Goal: Book appointment/travel/reservation

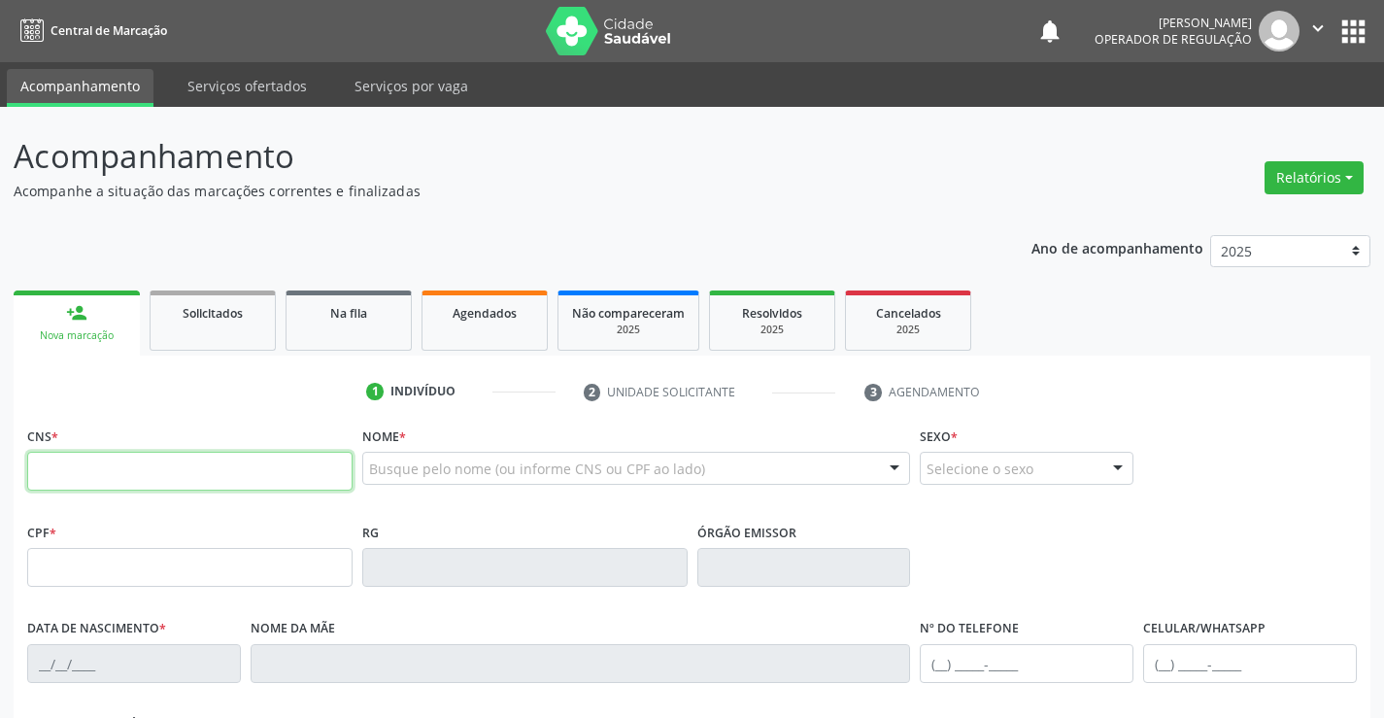
click at [94, 460] on input "text" at bounding box center [189, 471] width 325 height 39
click at [95, 460] on input "text" at bounding box center [189, 471] width 325 height 39
type input "706 0043 5630 9948"
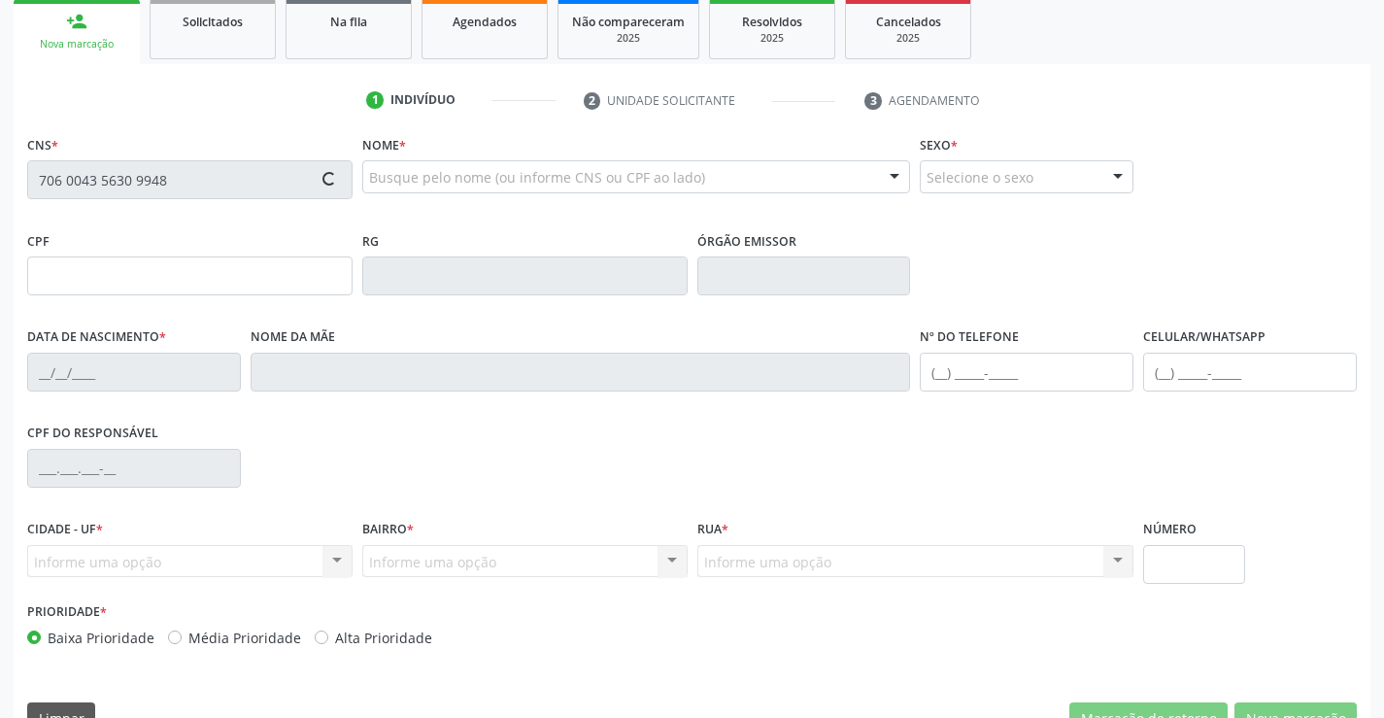
type input "0235178710"
type input "20/[DATE]"
type input "[PHONE_NUMBER]"
type input "568.155.905-00"
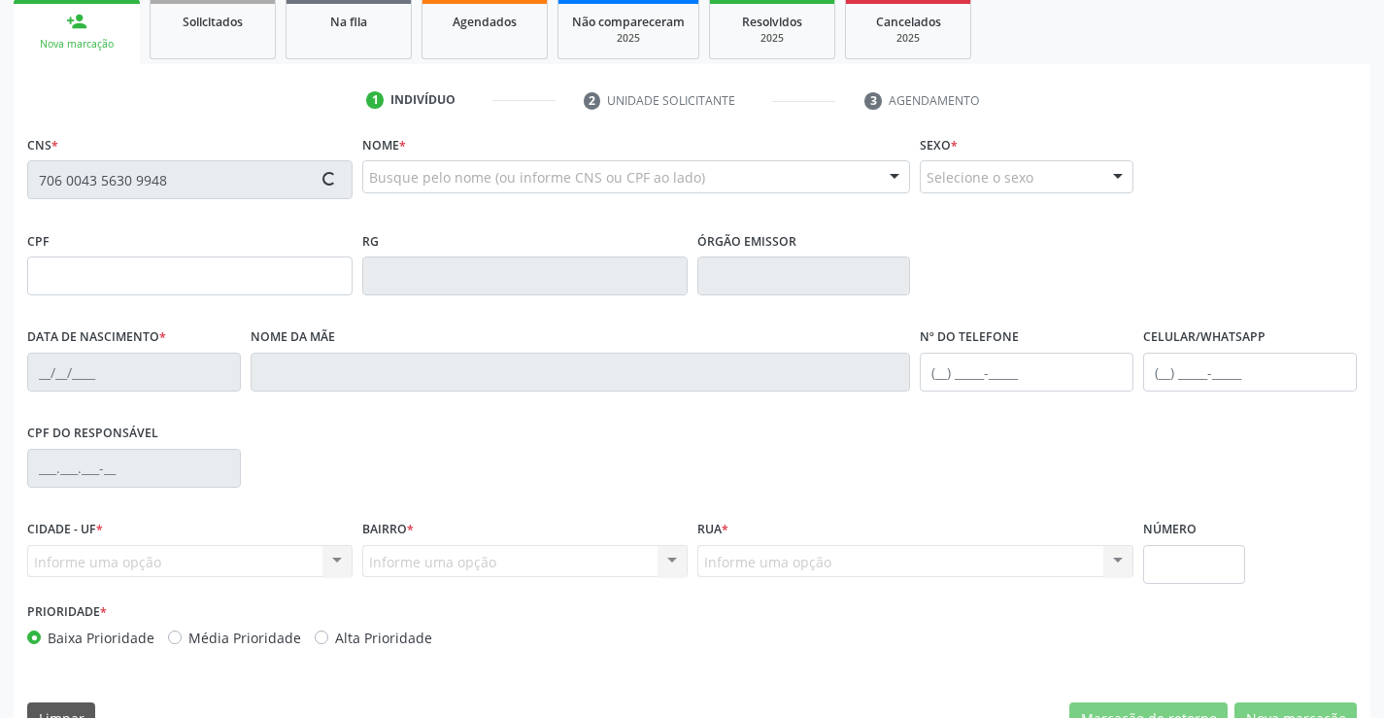
type input "SN"
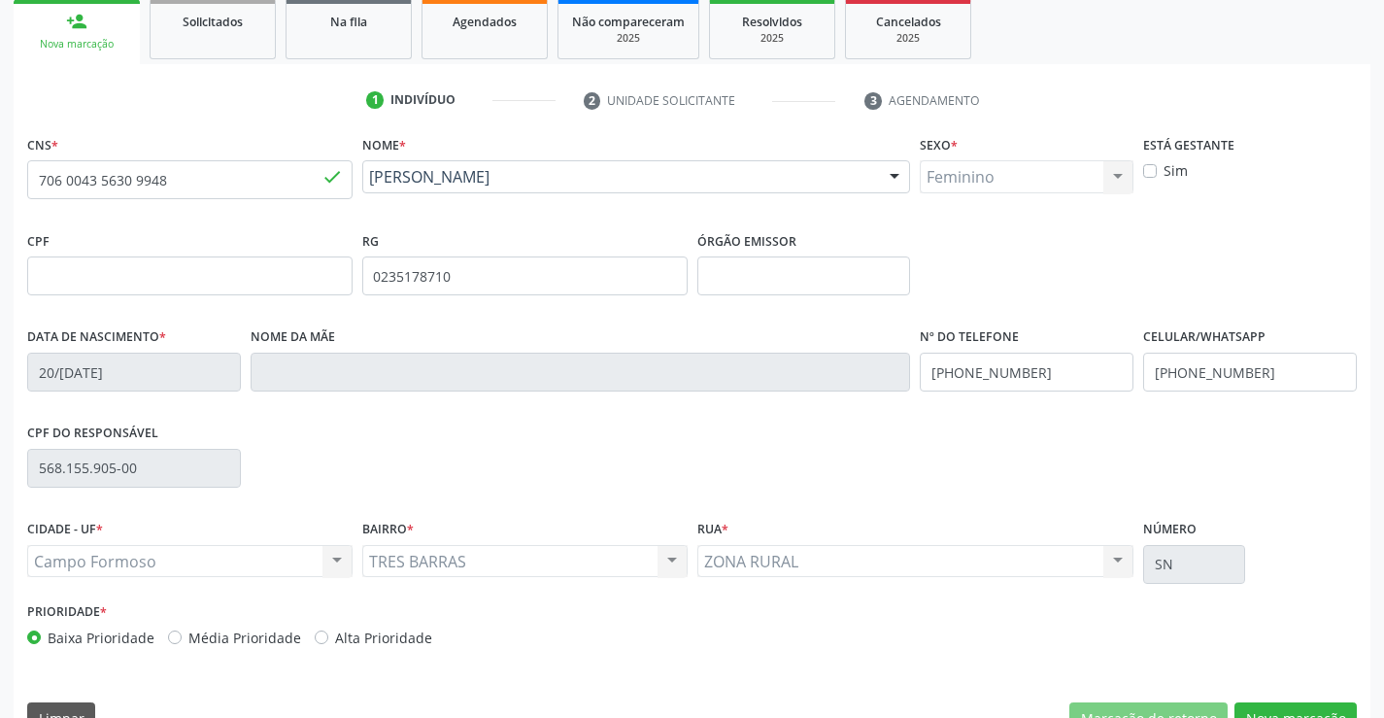
scroll to position [335, 0]
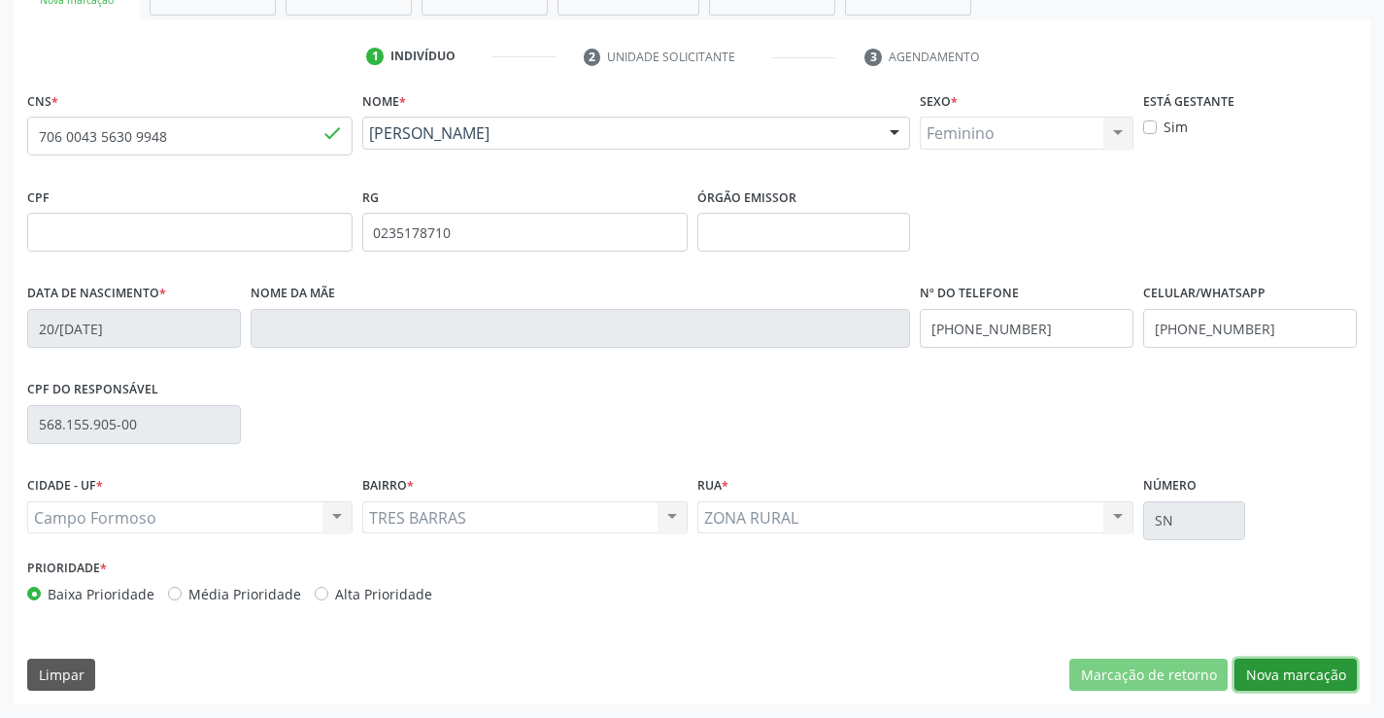
click at [1269, 678] on button "Nova marcação" at bounding box center [1296, 675] width 122 height 33
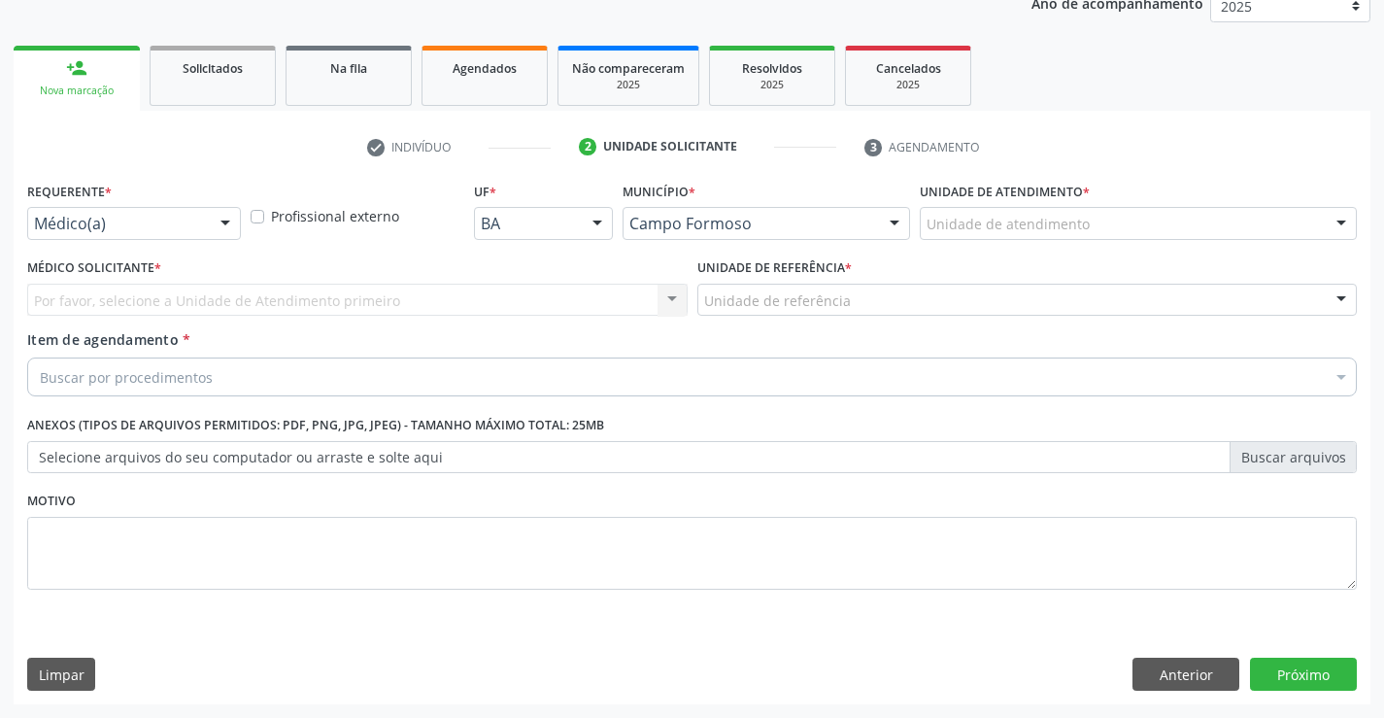
scroll to position [245, 0]
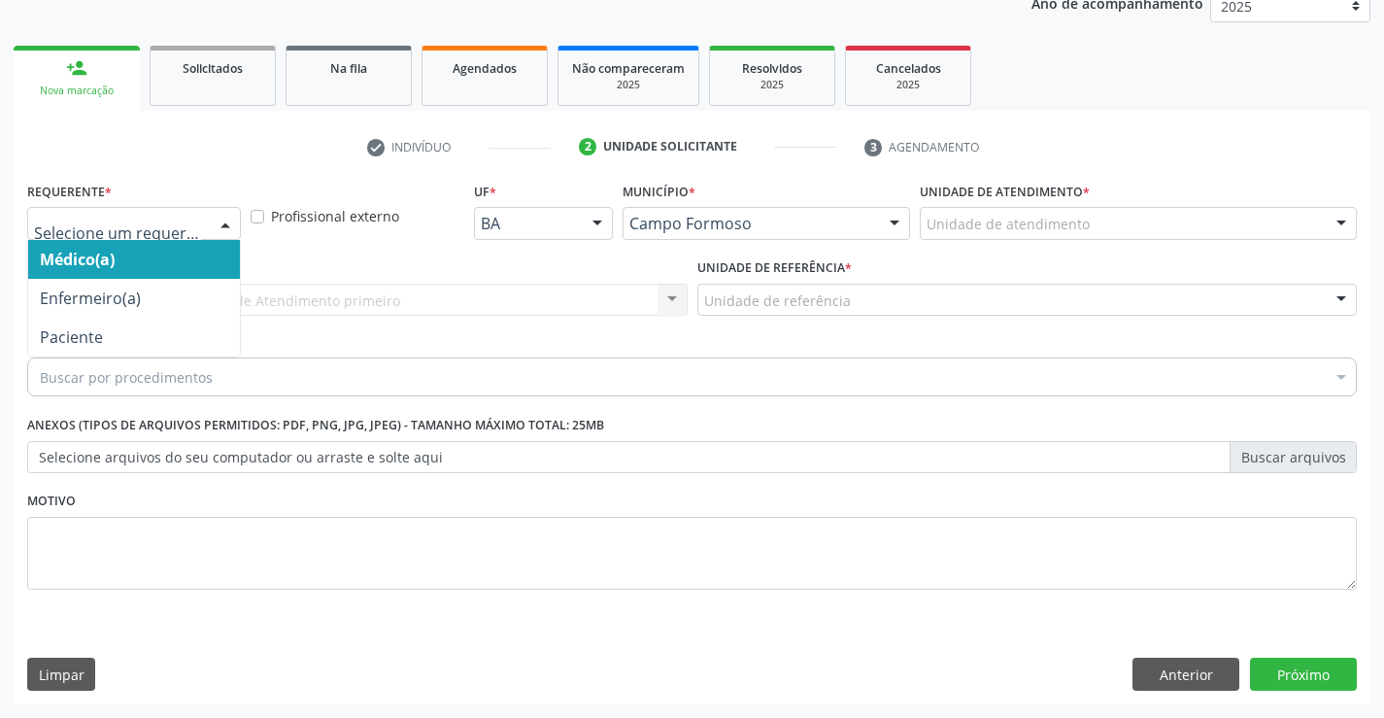
click at [202, 211] on div at bounding box center [134, 223] width 214 height 33
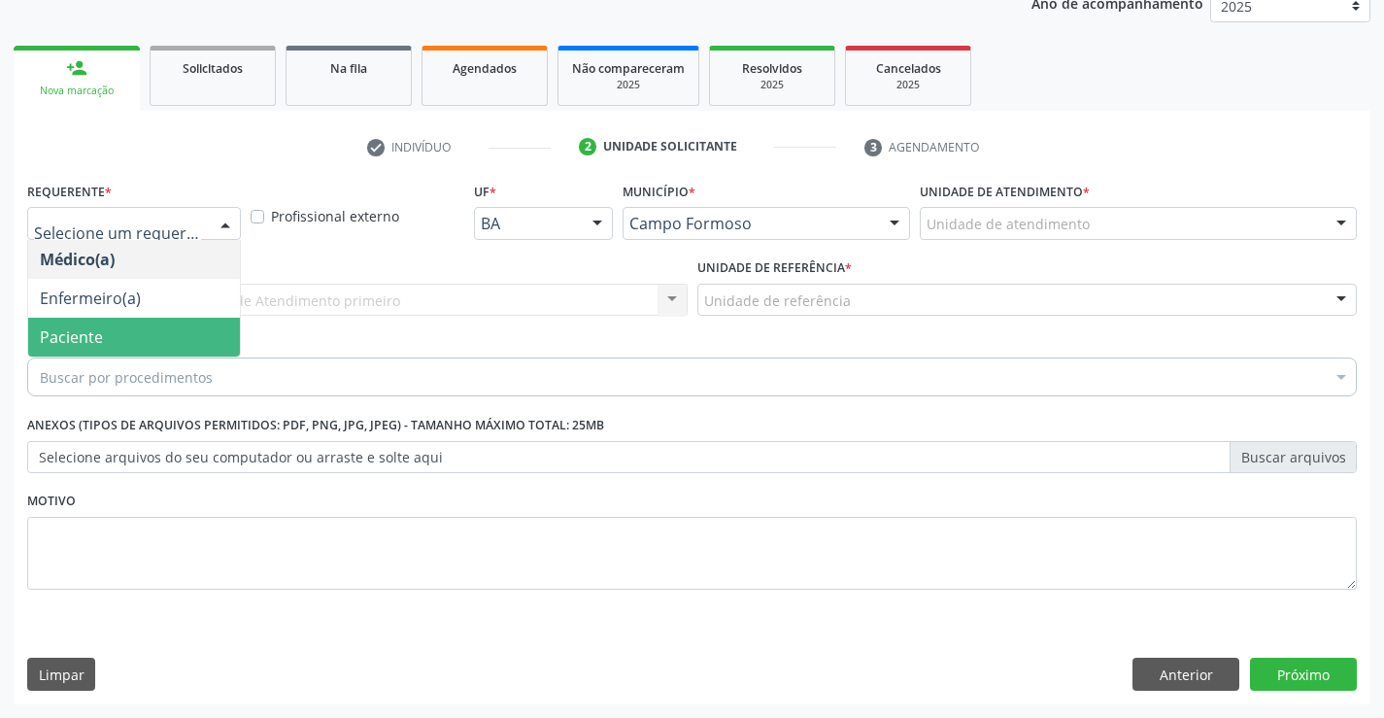
click at [162, 331] on span "Paciente" at bounding box center [134, 337] width 212 height 39
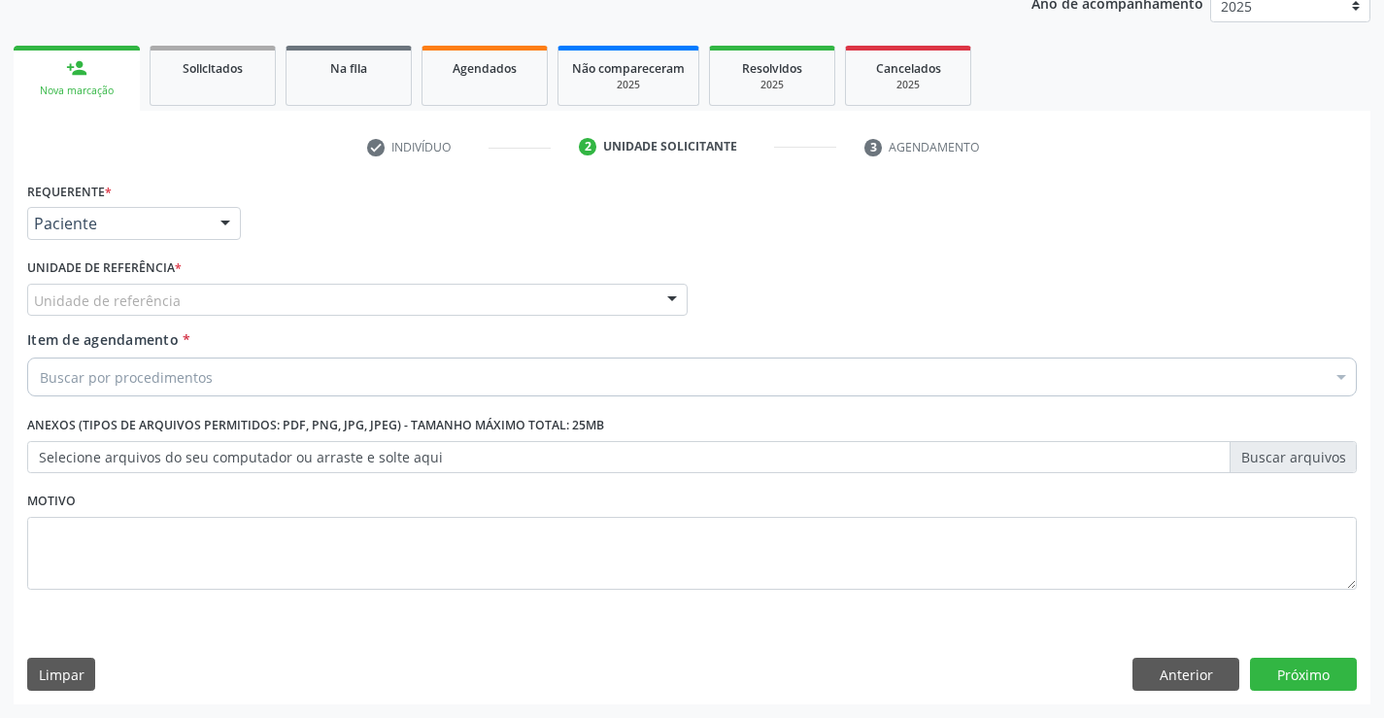
click at [325, 304] on div "Unidade de referência" at bounding box center [357, 300] width 661 height 33
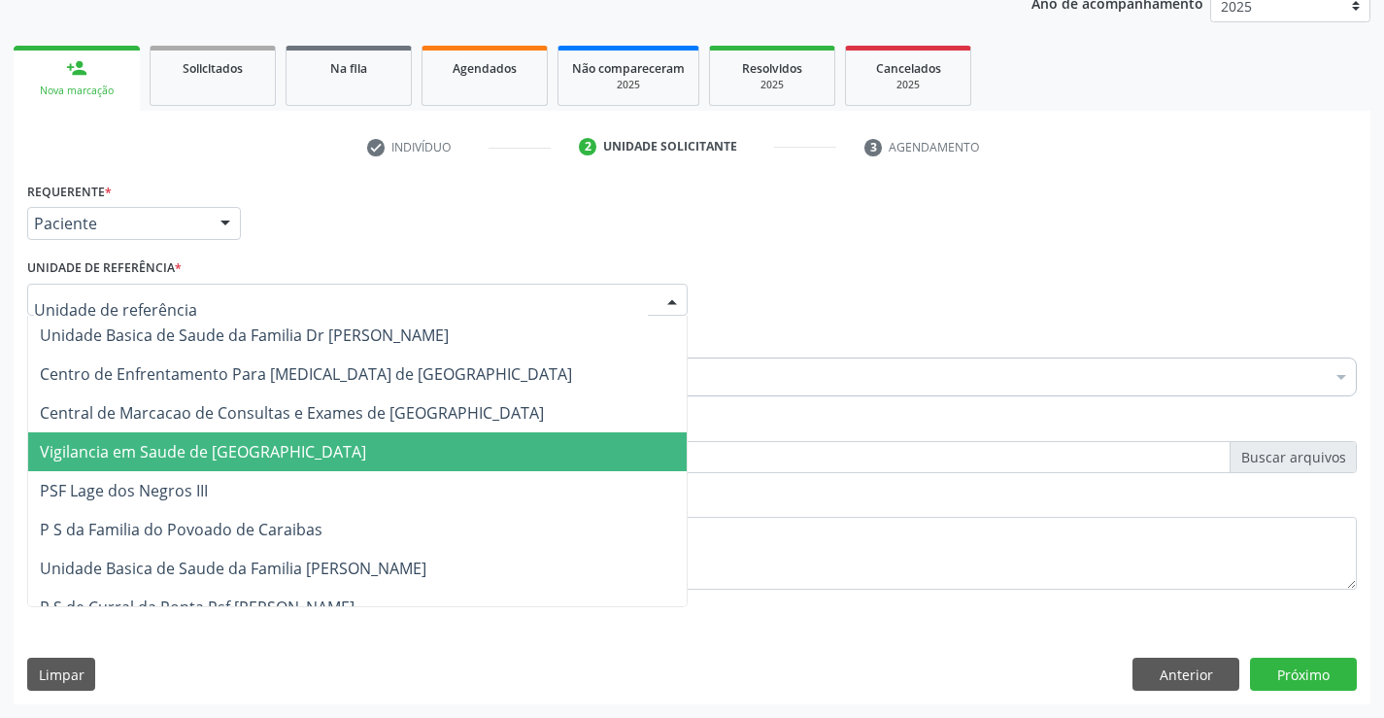
drag, startPoint x: 306, startPoint y: 442, endPoint x: 322, endPoint y: 422, distance: 25.6
click at [306, 441] on span "Vigilancia em Saude de [GEOGRAPHIC_DATA]" at bounding box center [203, 451] width 326 height 21
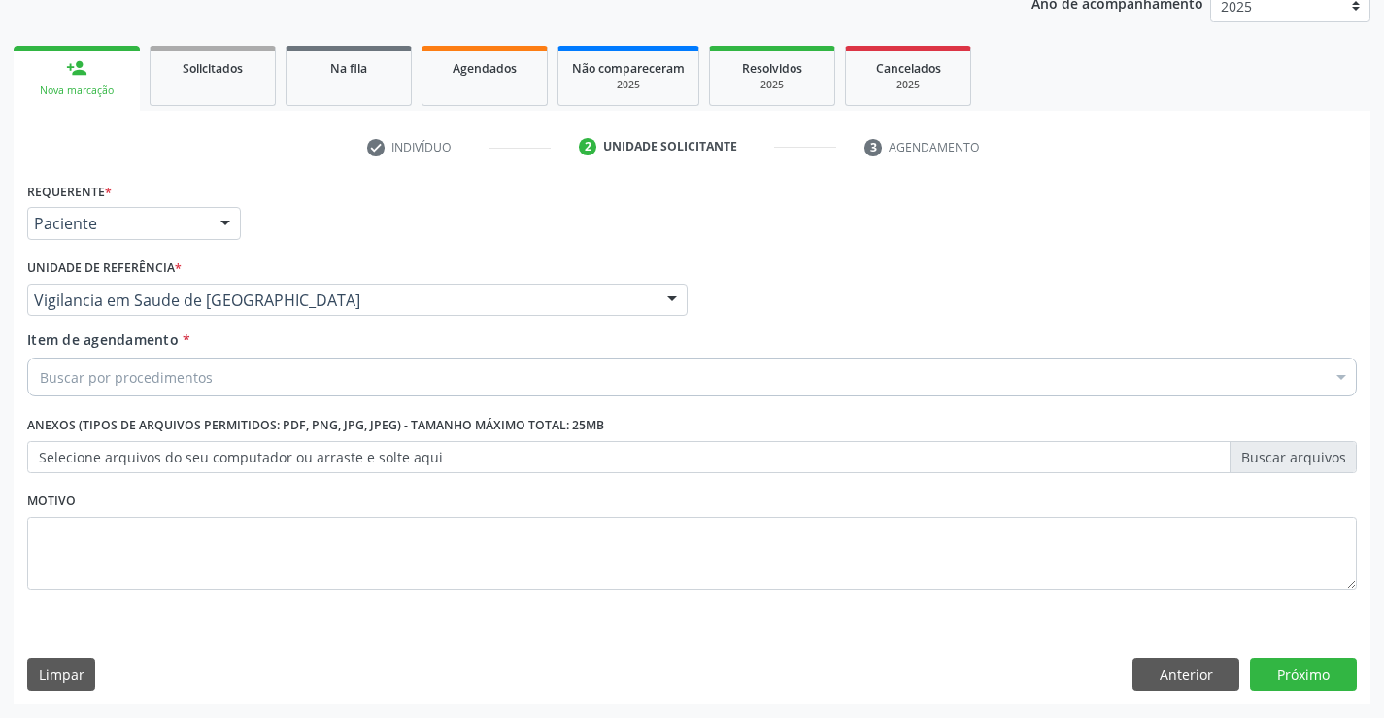
drag, startPoint x: 394, startPoint y: 298, endPoint x: 369, endPoint y: 419, distance: 123.1
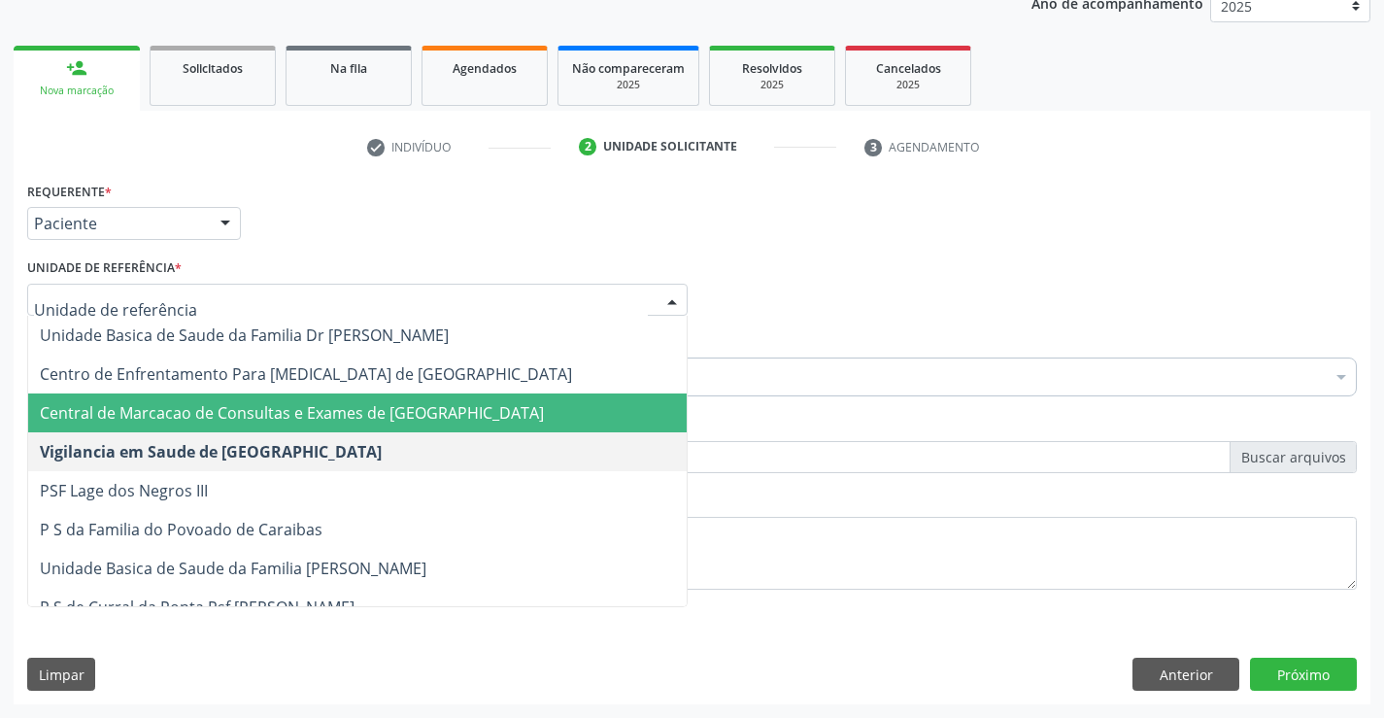
click at [364, 427] on span "Central de Marcacao de Consultas e Exames de [GEOGRAPHIC_DATA]" at bounding box center [357, 412] width 659 height 39
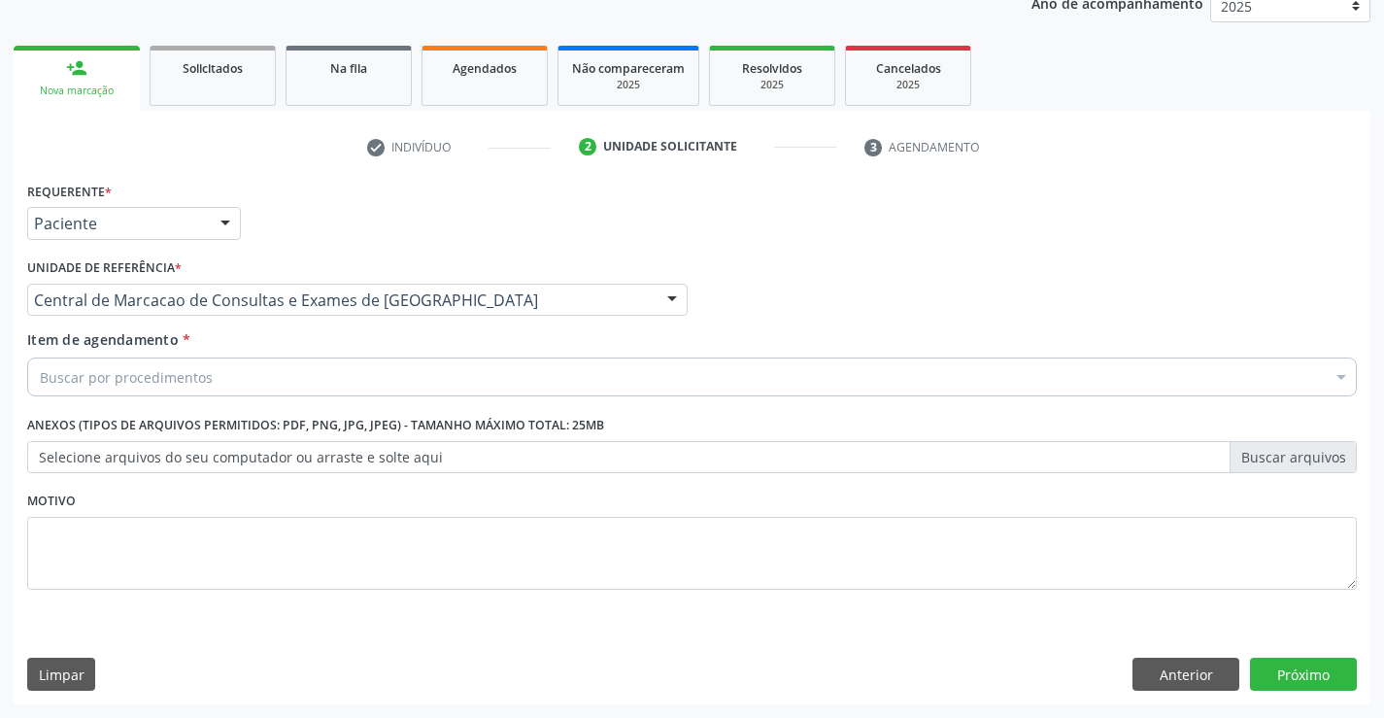
click at [373, 386] on div "Buscar por procedimentos" at bounding box center [692, 376] width 1330 height 39
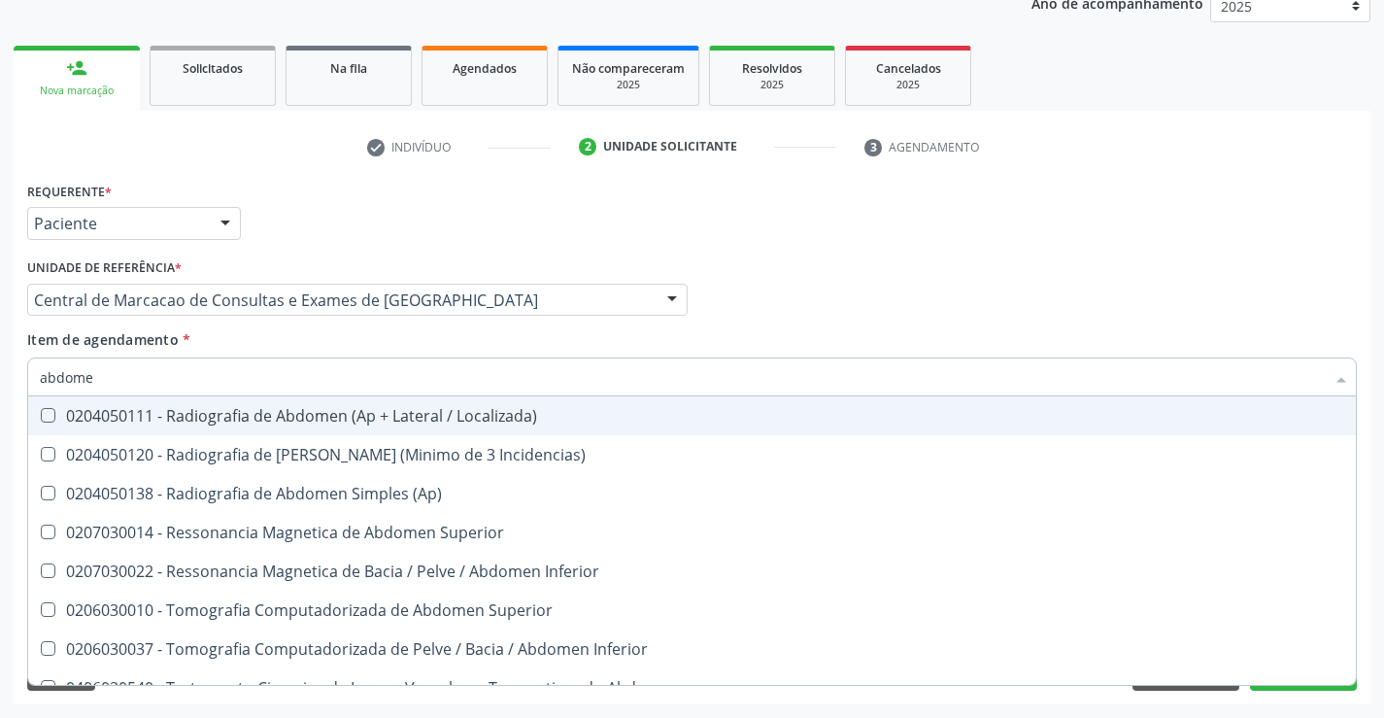
type input "abdomen"
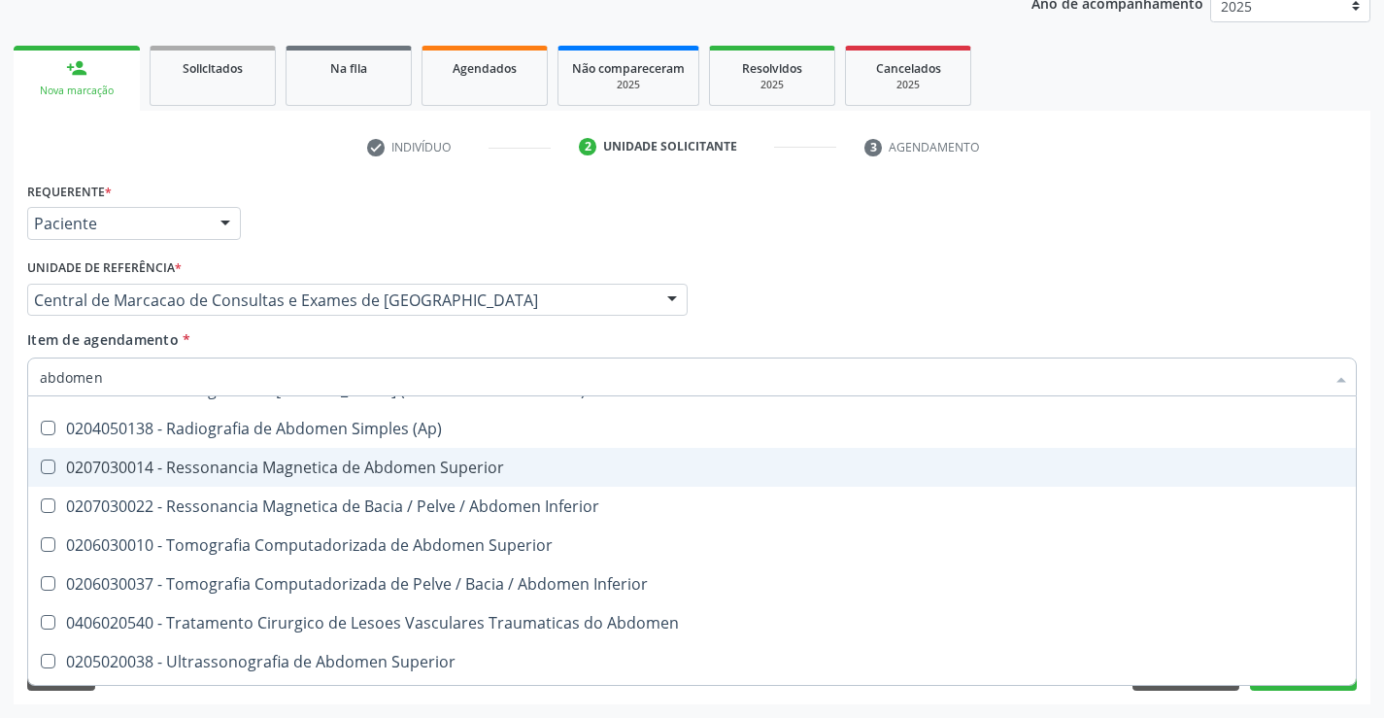
scroll to position [100, 0]
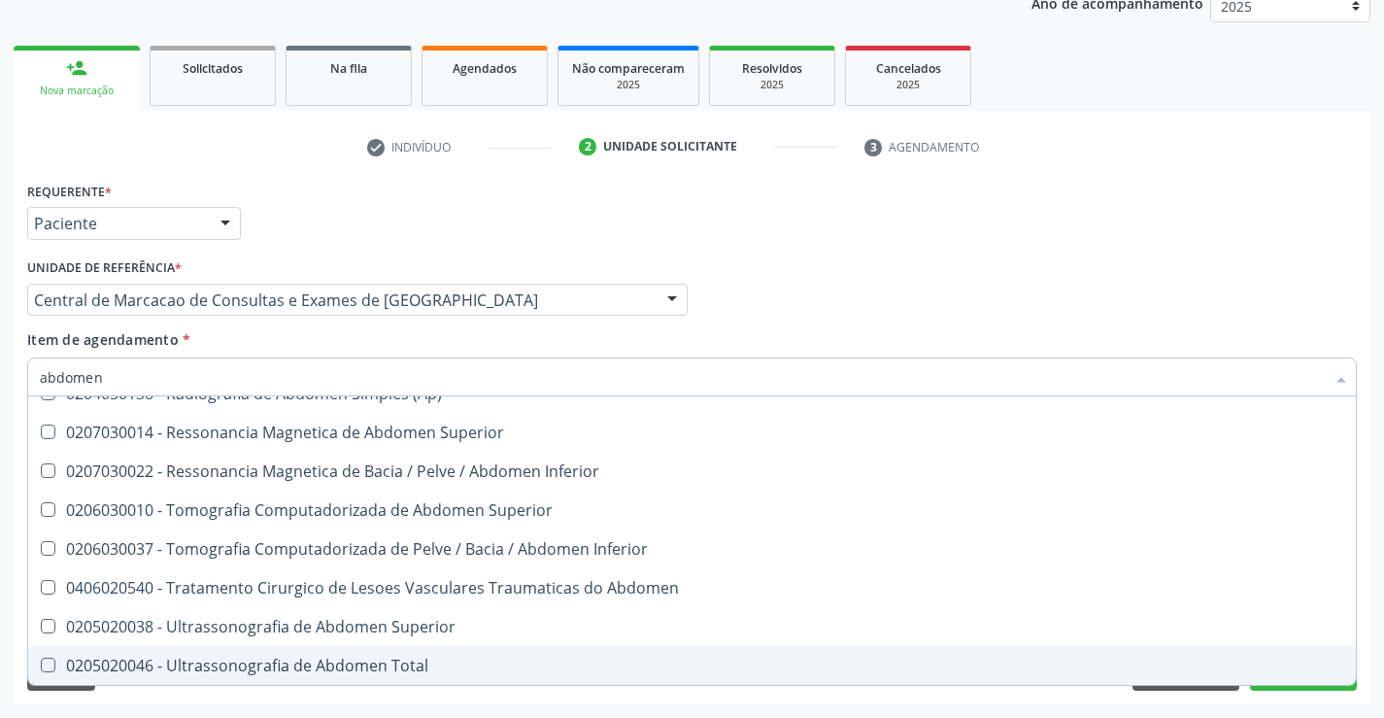
click at [350, 663] on div "0205020046 - Ultrassonografia de Abdomen Total" at bounding box center [692, 666] width 1305 height 16
checkbox Total "true"
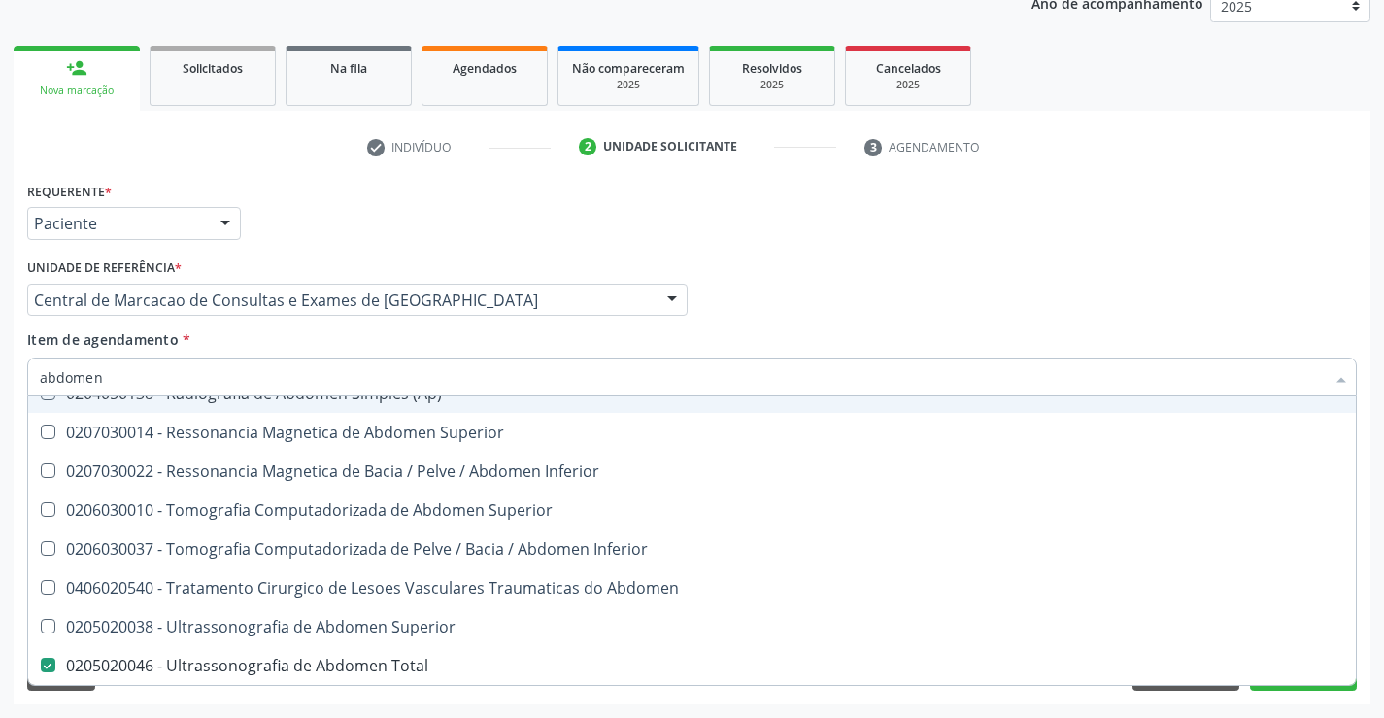
click at [360, 362] on input "abdomen" at bounding box center [682, 376] width 1285 height 39
type input "tra"
checkbox Total "false"
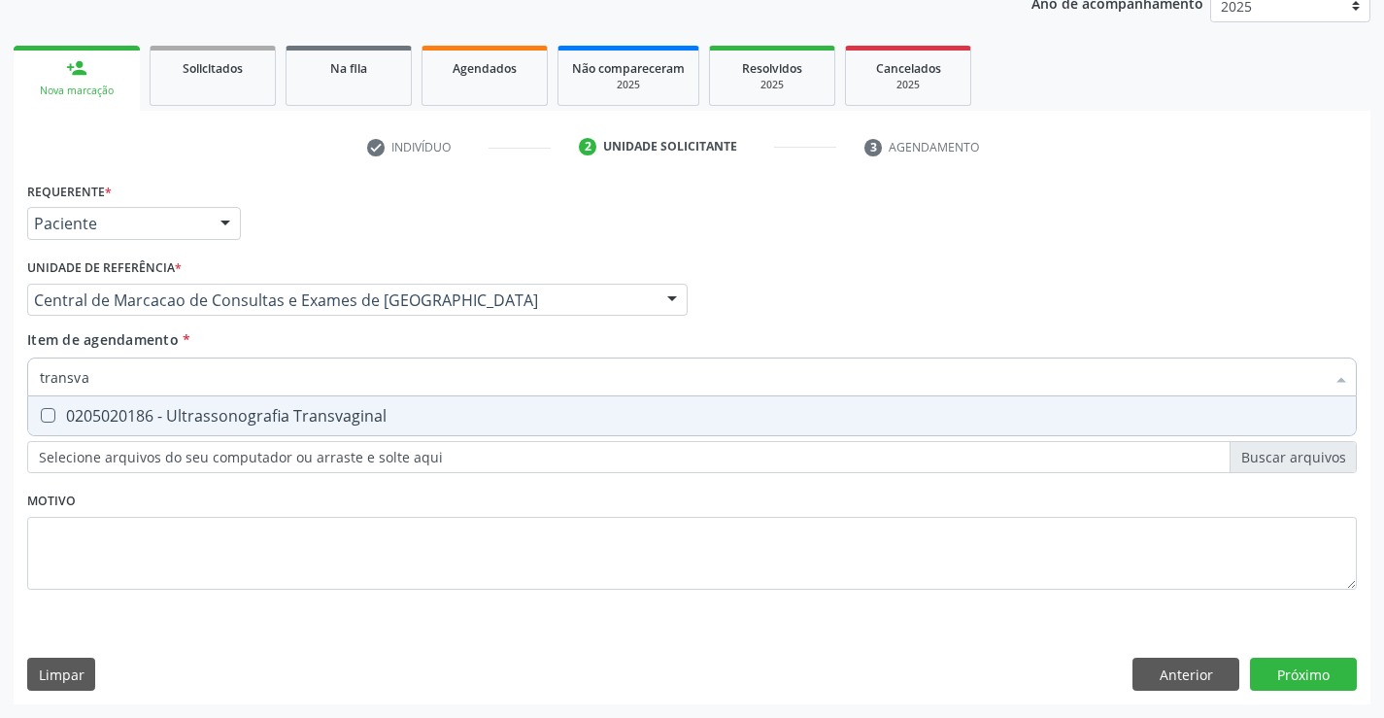
type input "transvag"
click at [336, 428] on span "0205020186 - Ultrassonografia Transvaginal" at bounding box center [692, 415] width 1328 height 39
checkbox Transvaginal "true"
click at [343, 379] on input "transvag" at bounding box center [682, 376] width 1285 height 39
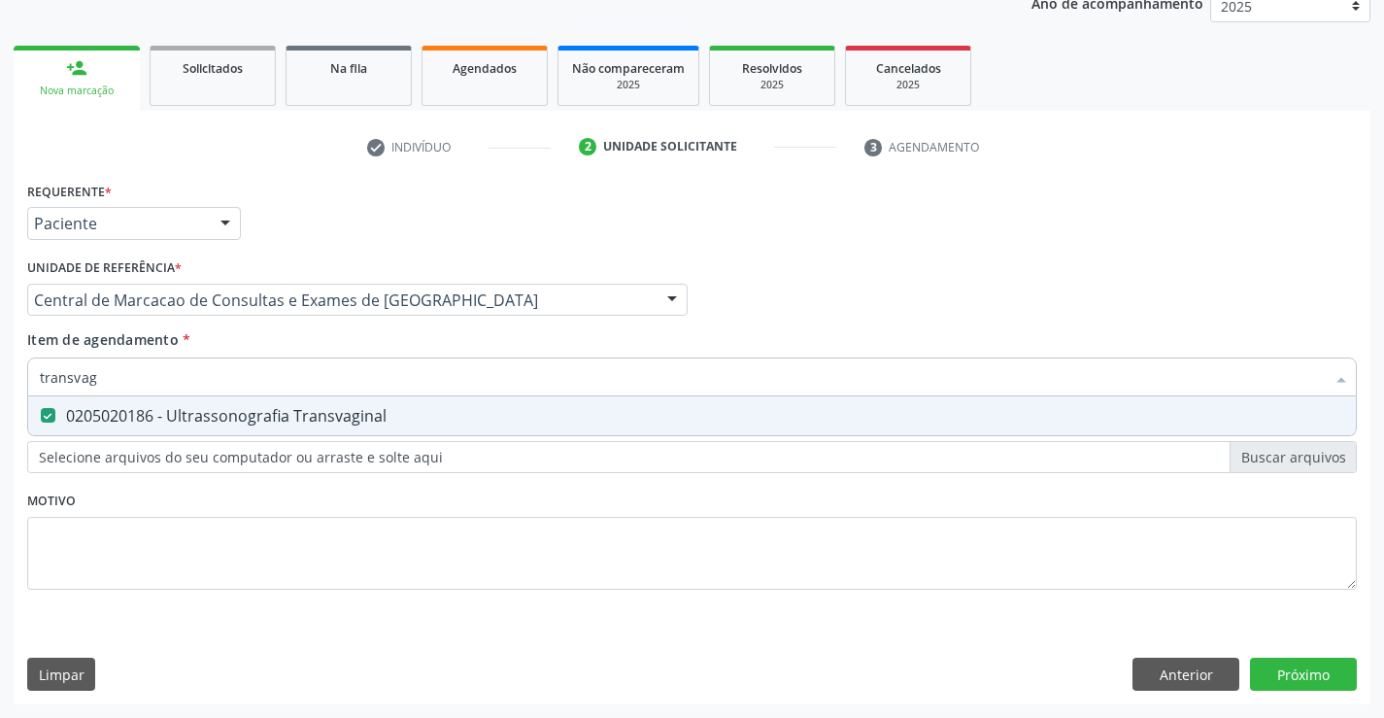
click at [343, 379] on input "transvag" at bounding box center [682, 376] width 1285 height 39
type input "mama"
checkbox Transvaginal "false"
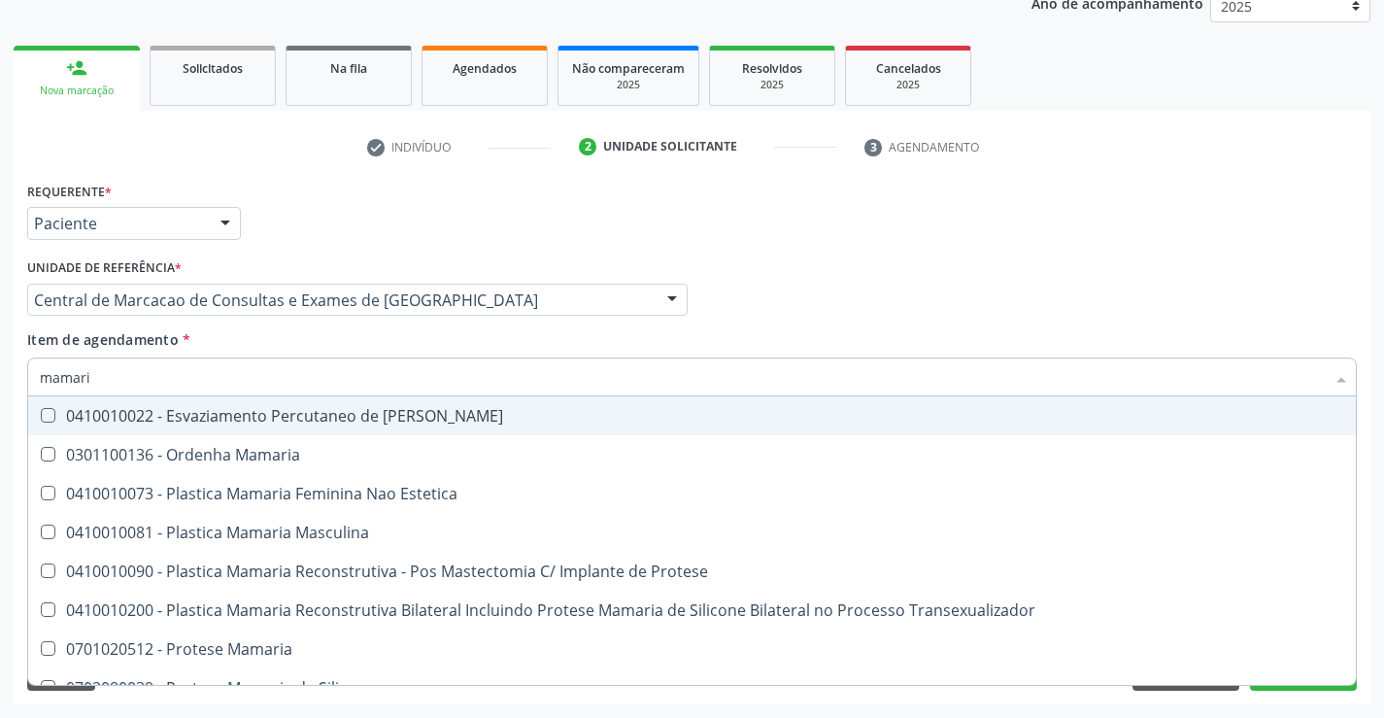
type input "mamaria"
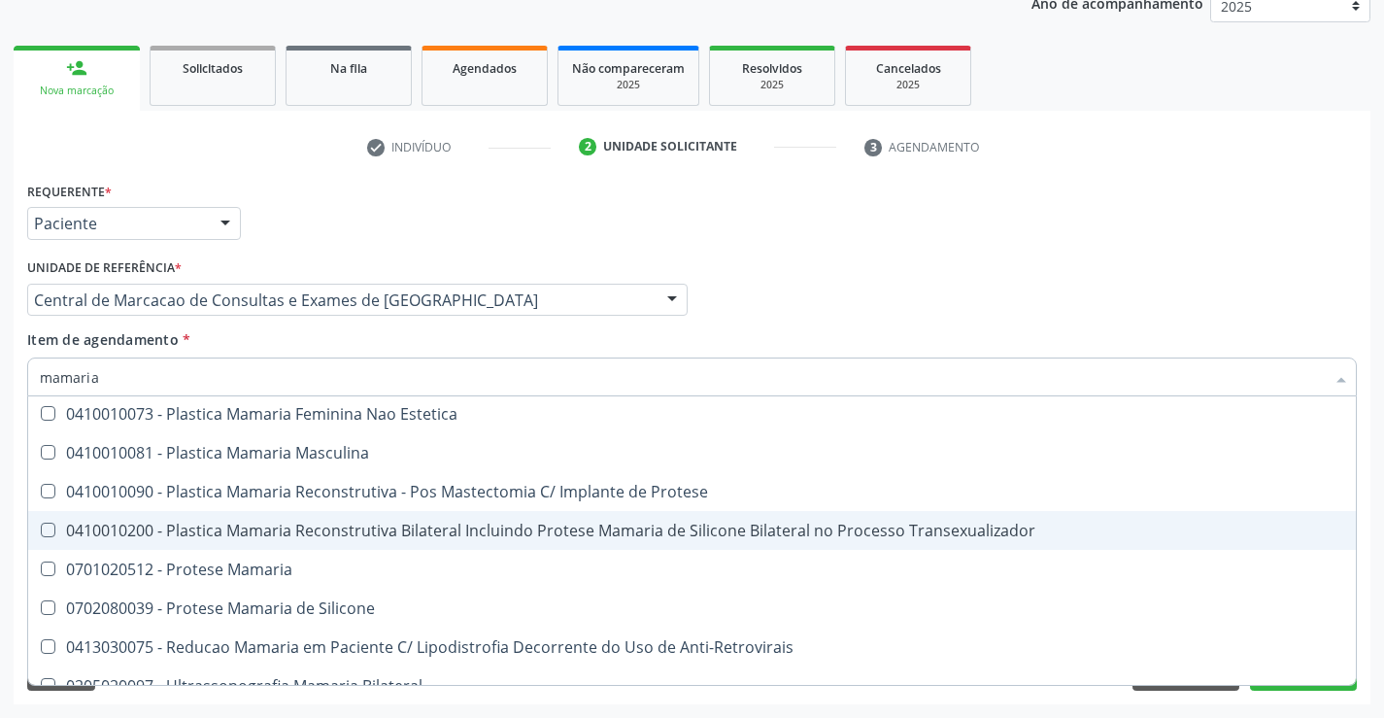
scroll to position [61, 0]
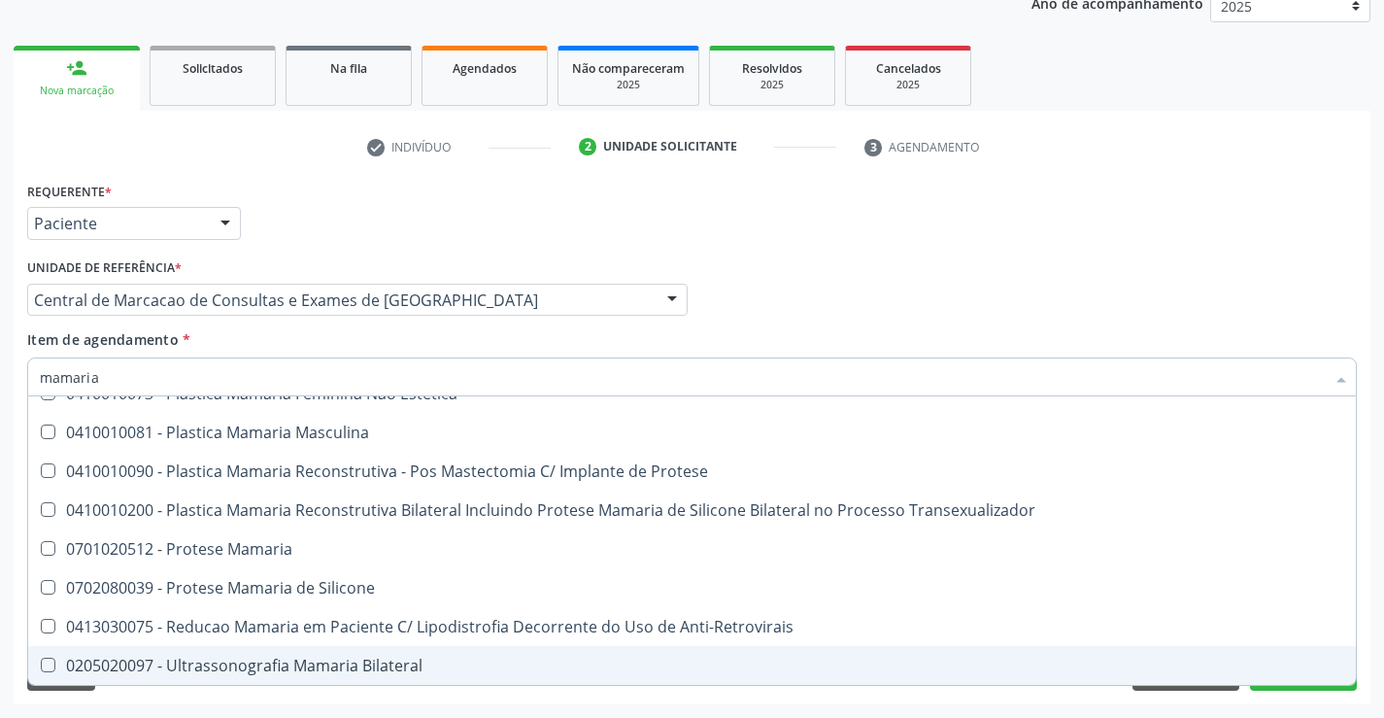
click at [256, 664] on div "0205020097 - Ultrassonografia Mamaria Bilateral" at bounding box center [692, 666] width 1305 height 16
checkbox Bilateral "true"
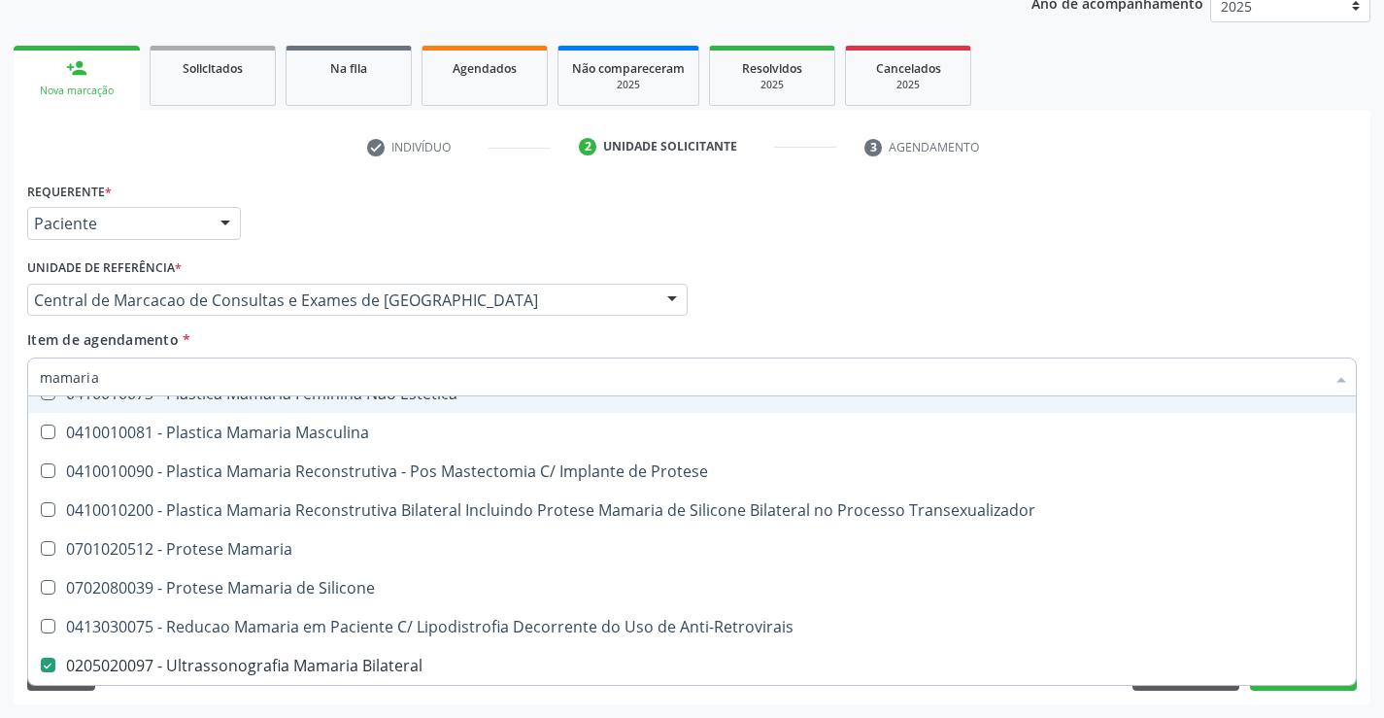
click at [181, 374] on input "mamaria" at bounding box center [682, 376] width 1285 height 39
type input "re"
checkbox Bilateral "false"
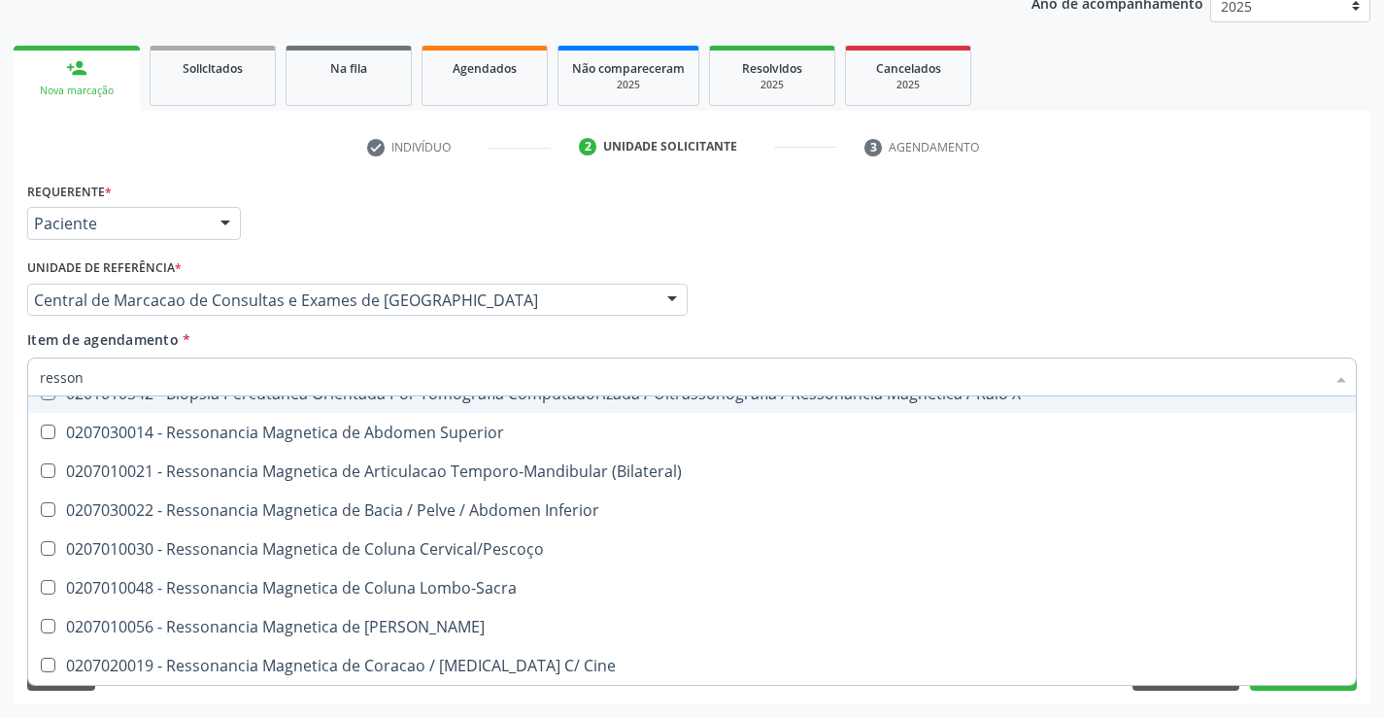
type input "ressona"
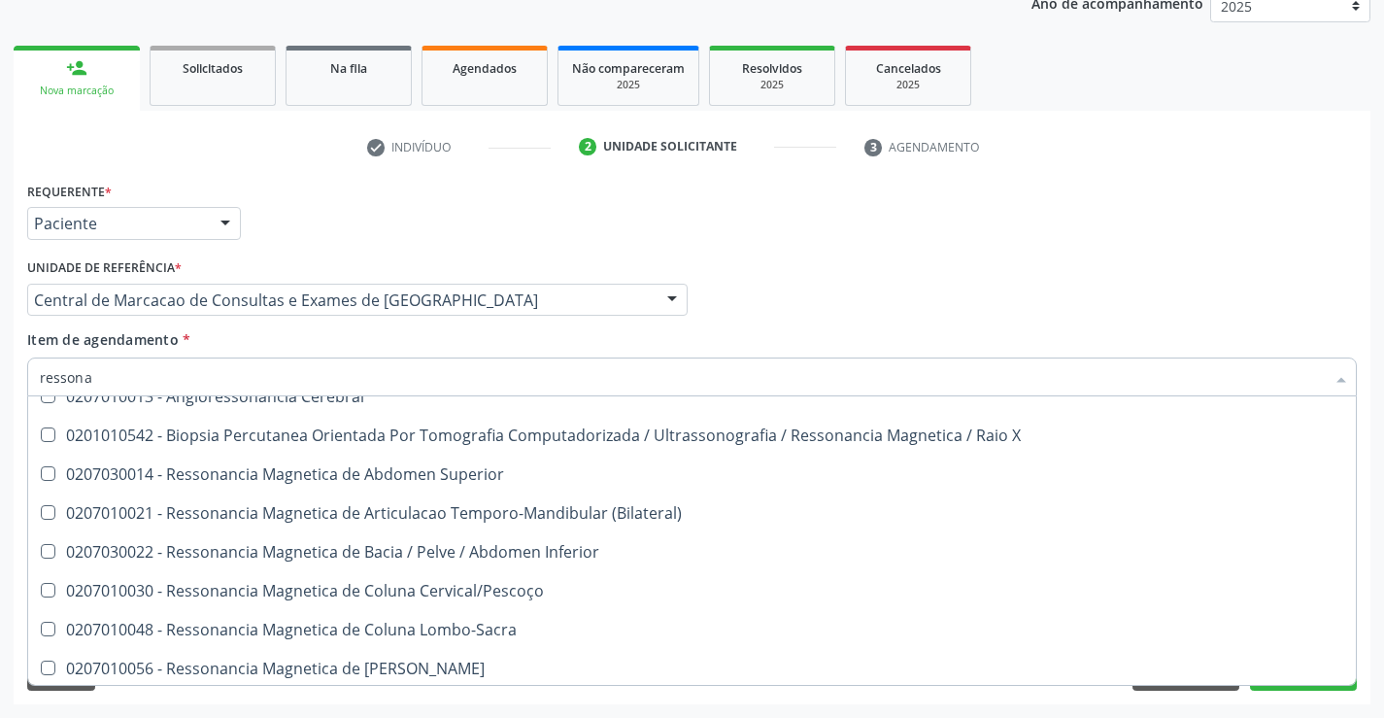
scroll to position [3, 0]
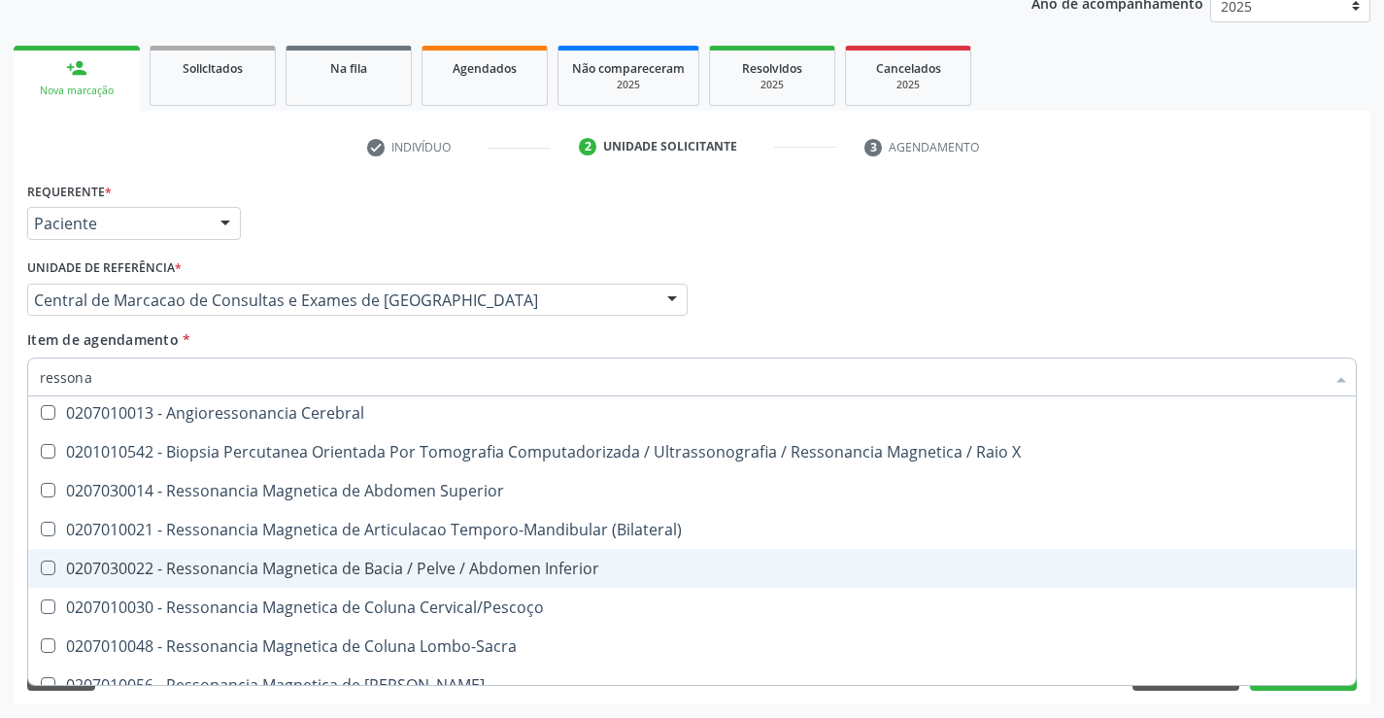
click at [405, 568] on div "0207030022 - Ressonancia Magnetica de Bacia / Pelve / Abdomen Inferior" at bounding box center [692, 569] width 1305 height 16
checkbox Inferior "true"
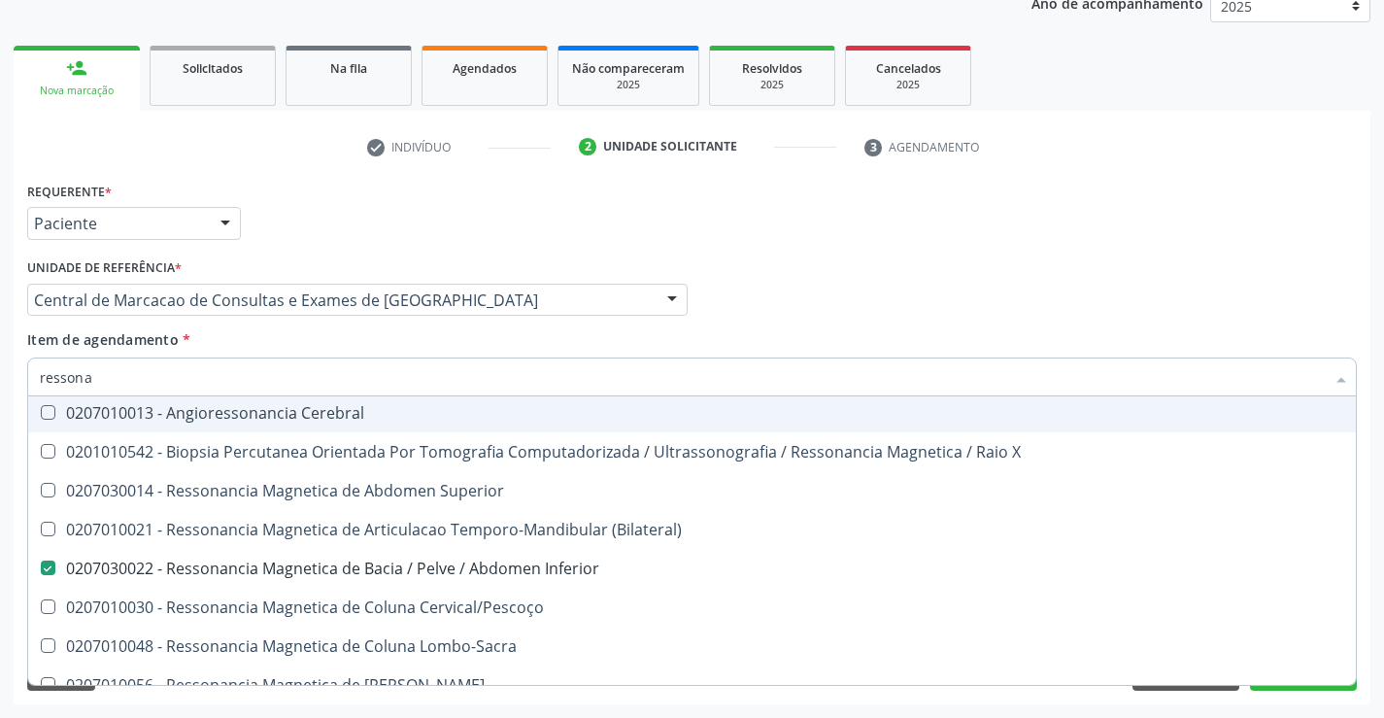
click at [852, 287] on div "Médico Solicitante Por favor, selecione a Unidade de Atendimento primeiro Nenhu…" at bounding box center [692, 292] width 1340 height 76
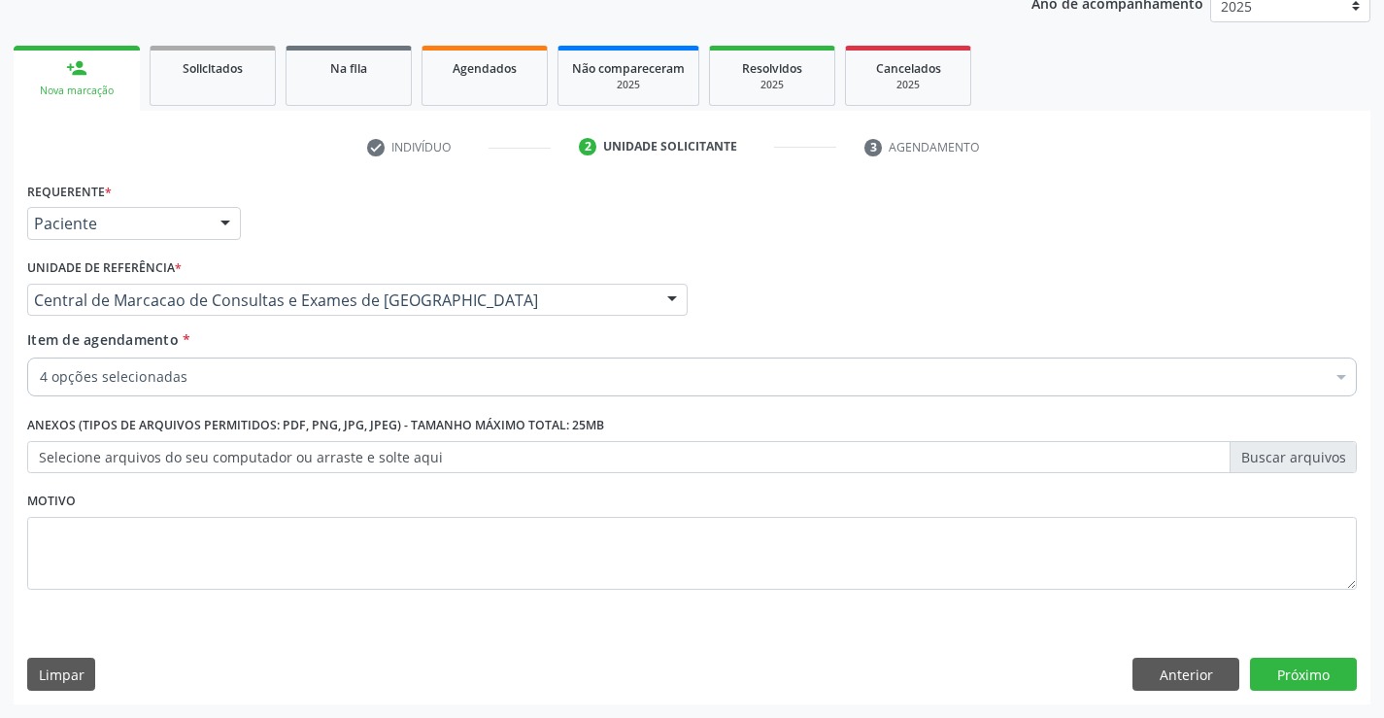
scroll to position [0, 0]
click at [1298, 669] on button "Próximo" at bounding box center [1303, 674] width 107 height 33
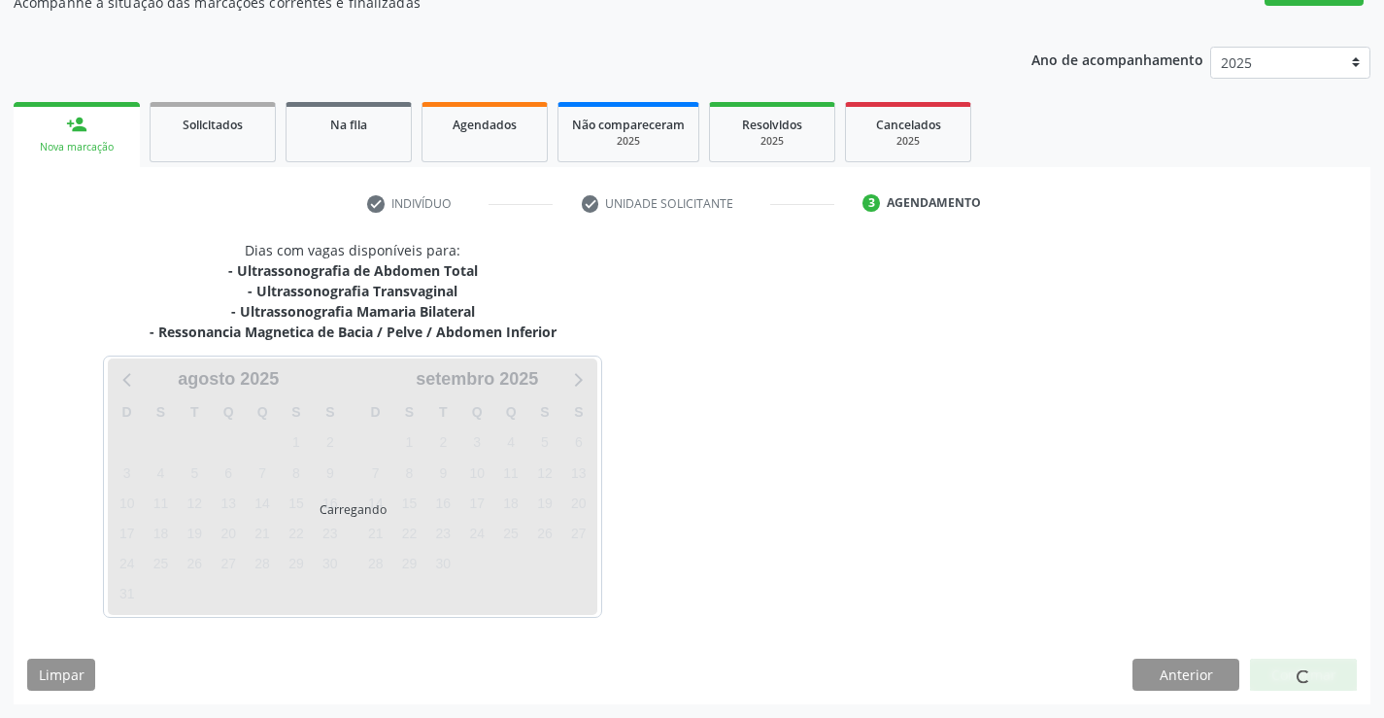
scroll to position [245, 0]
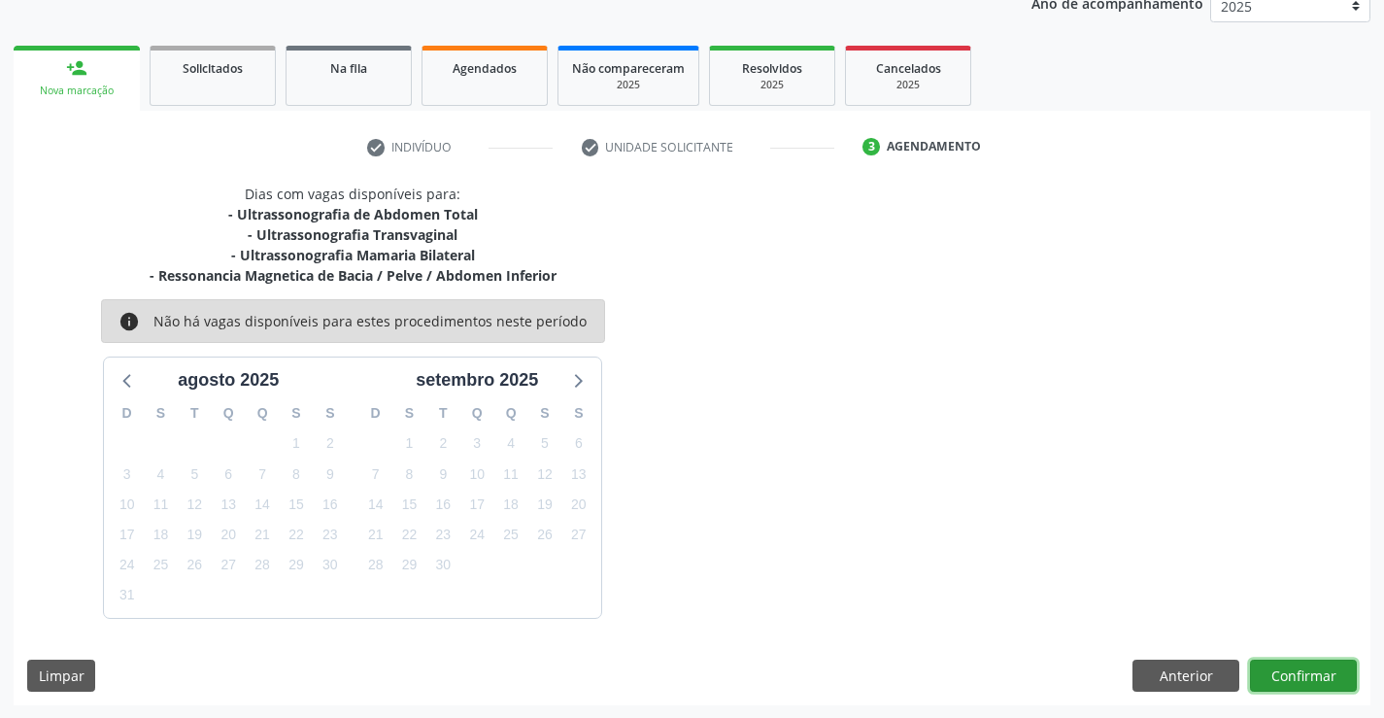
click at [1298, 674] on button "Confirmar" at bounding box center [1303, 676] width 107 height 33
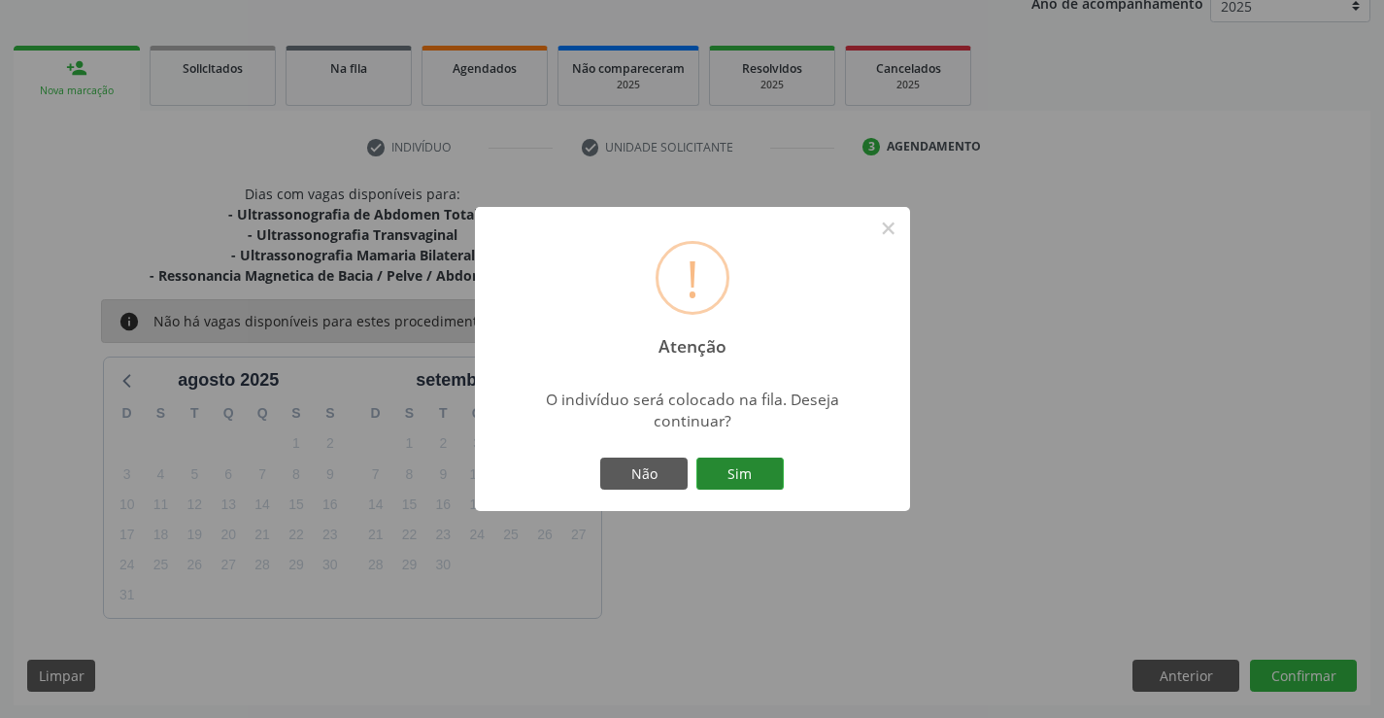
click at [761, 472] on button "Sim" at bounding box center [740, 474] width 87 height 33
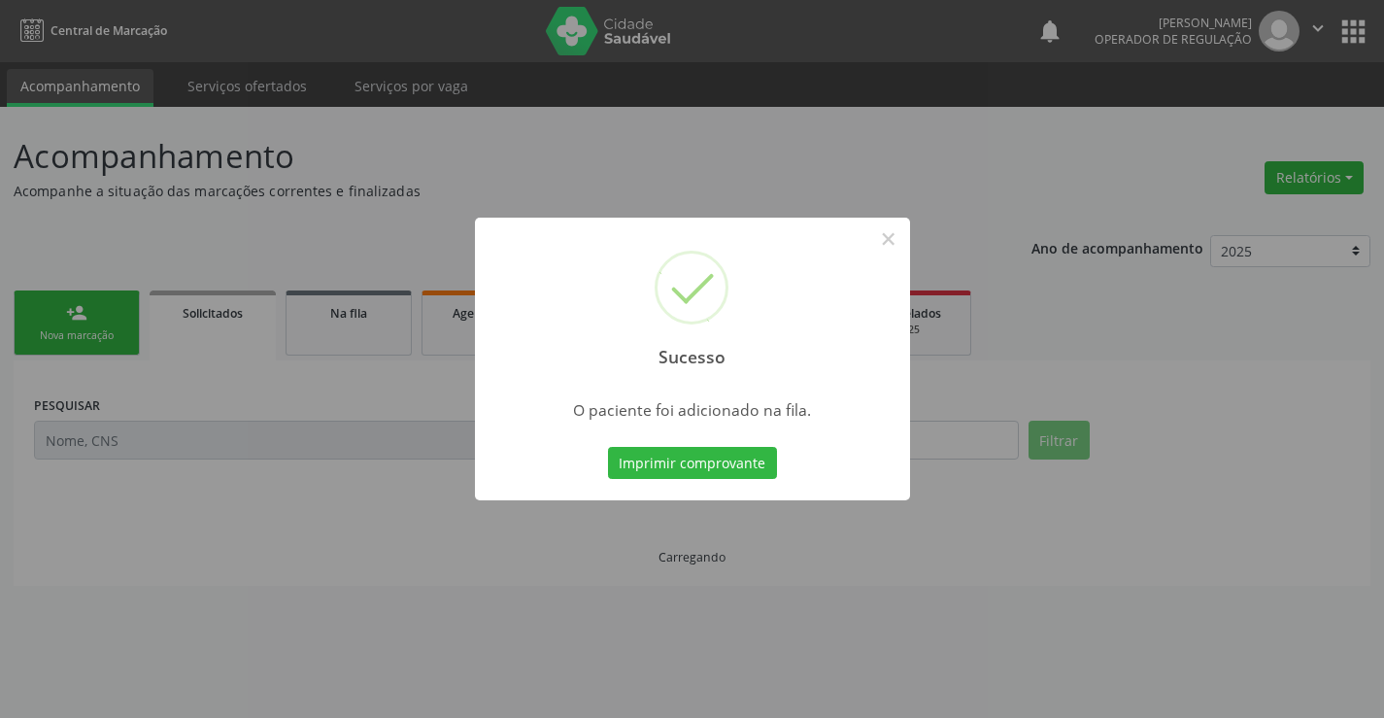
scroll to position [0, 0]
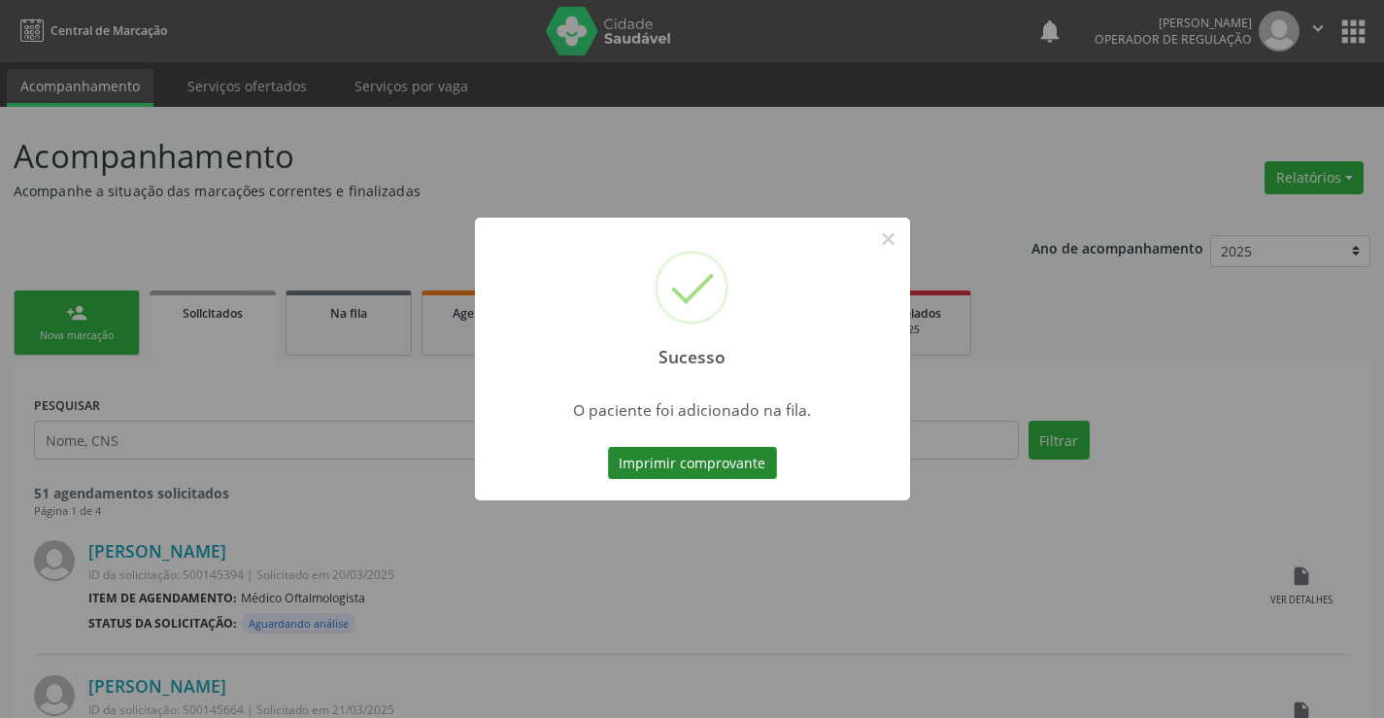
click at [757, 472] on button "Imprimir comprovante" at bounding box center [692, 463] width 169 height 33
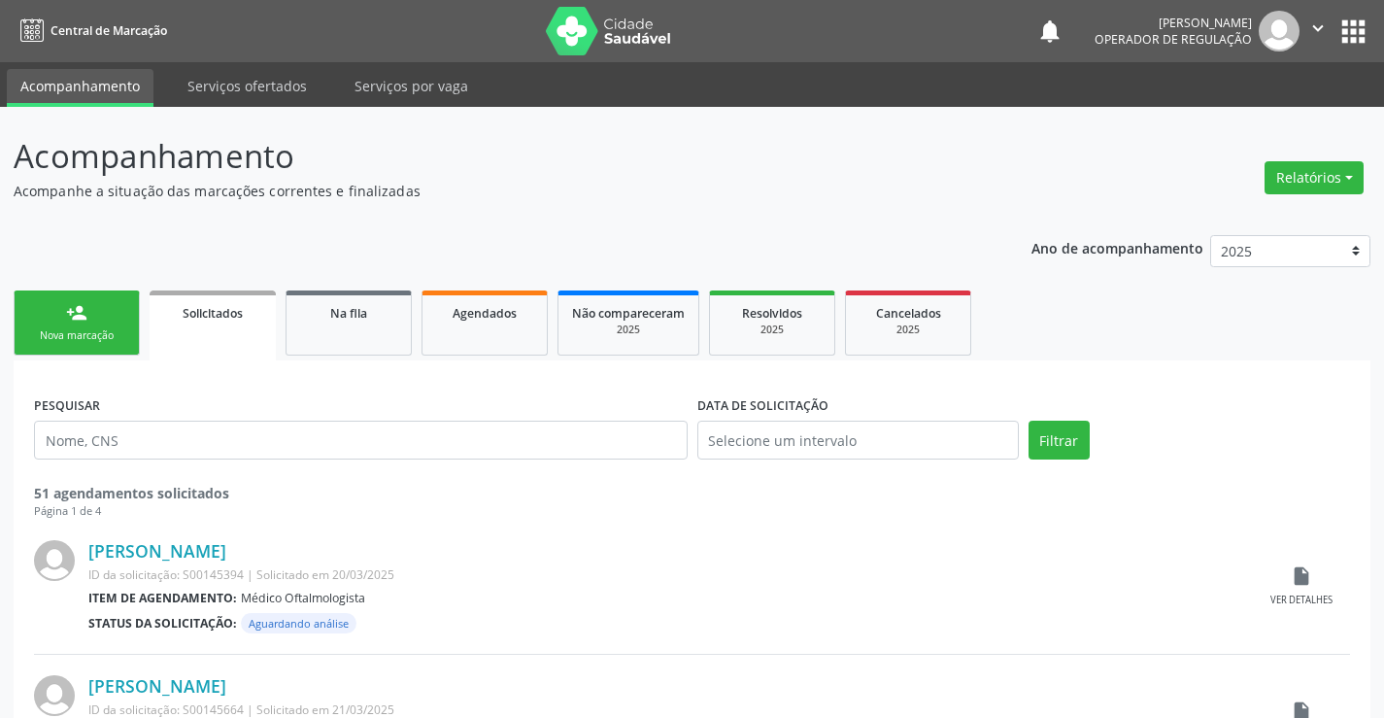
click at [1322, 24] on icon "" at bounding box center [1318, 27] width 21 height 21
click at [1241, 122] on link "Sair" at bounding box center [1269, 118] width 134 height 27
